Goal: Information Seeking & Learning: Learn about a topic

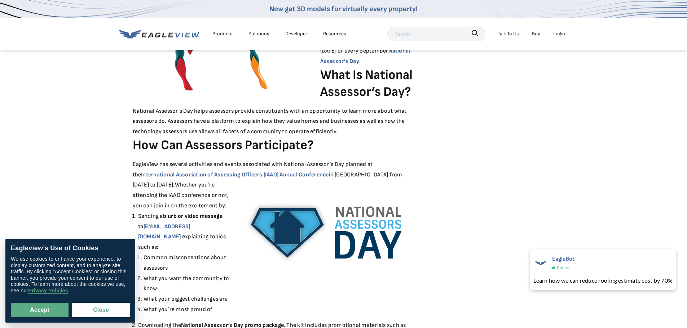
scroll to position [469, 0]
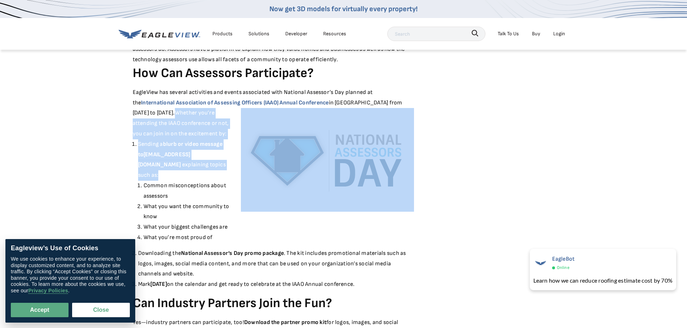
drag, startPoint x: 424, startPoint y: 193, endPoint x: 330, endPoint y: 195, distance: 94.2
click at [330, 195] on div "September 20, 2018 How to Celebrate the 1st Annual National Assessor’s Day Loca…" at bounding box center [344, 81] width 422 height 966
click at [337, 158] on img at bounding box center [327, 160] width 173 height 104
click at [224, 164] on li "Sending a blurb or video message to government@eagleview.com explaining topics …" at bounding box center [276, 192] width 276 height 104
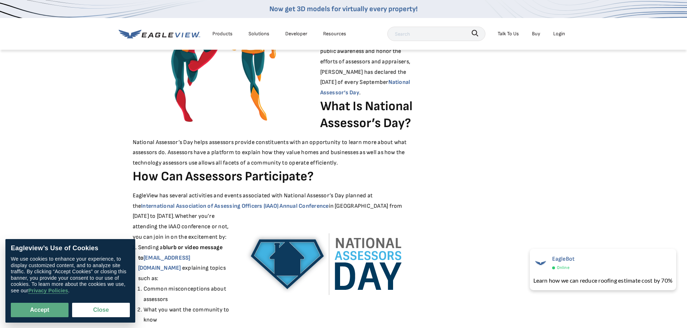
scroll to position [288, 0]
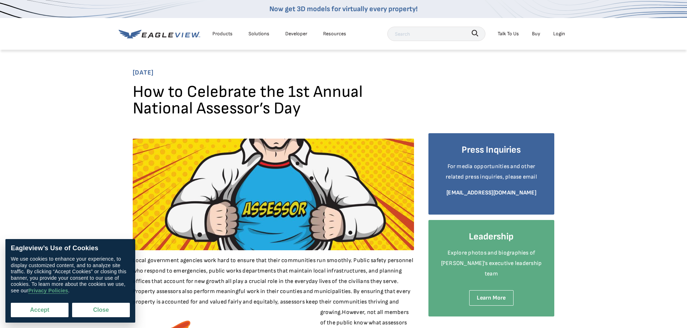
click at [27, 310] on button "Accept" at bounding box center [40, 310] width 58 height 14
checkbox input "true"
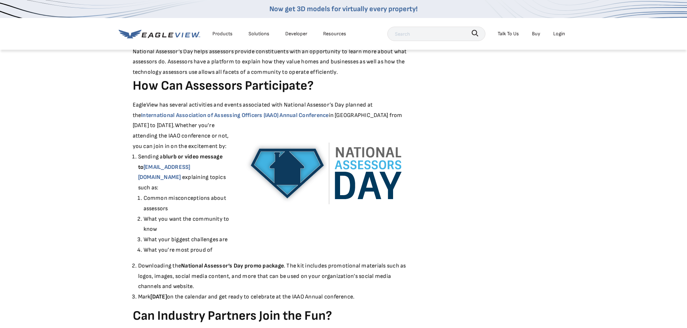
scroll to position [469, 0]
